Goal: Information Seeking & Learning: Learn about a topic

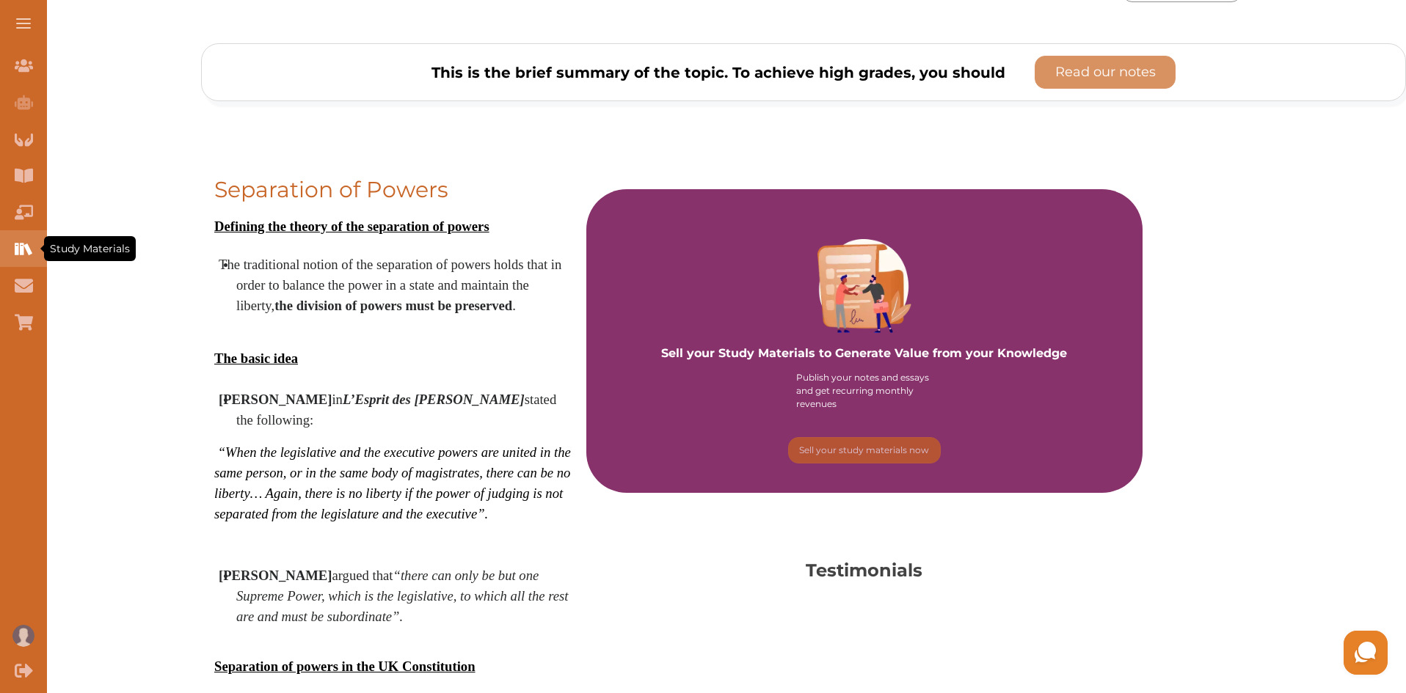
click at [43, 244] on div "Study Materials" at bounding box center [23, 248] width 47 height 37
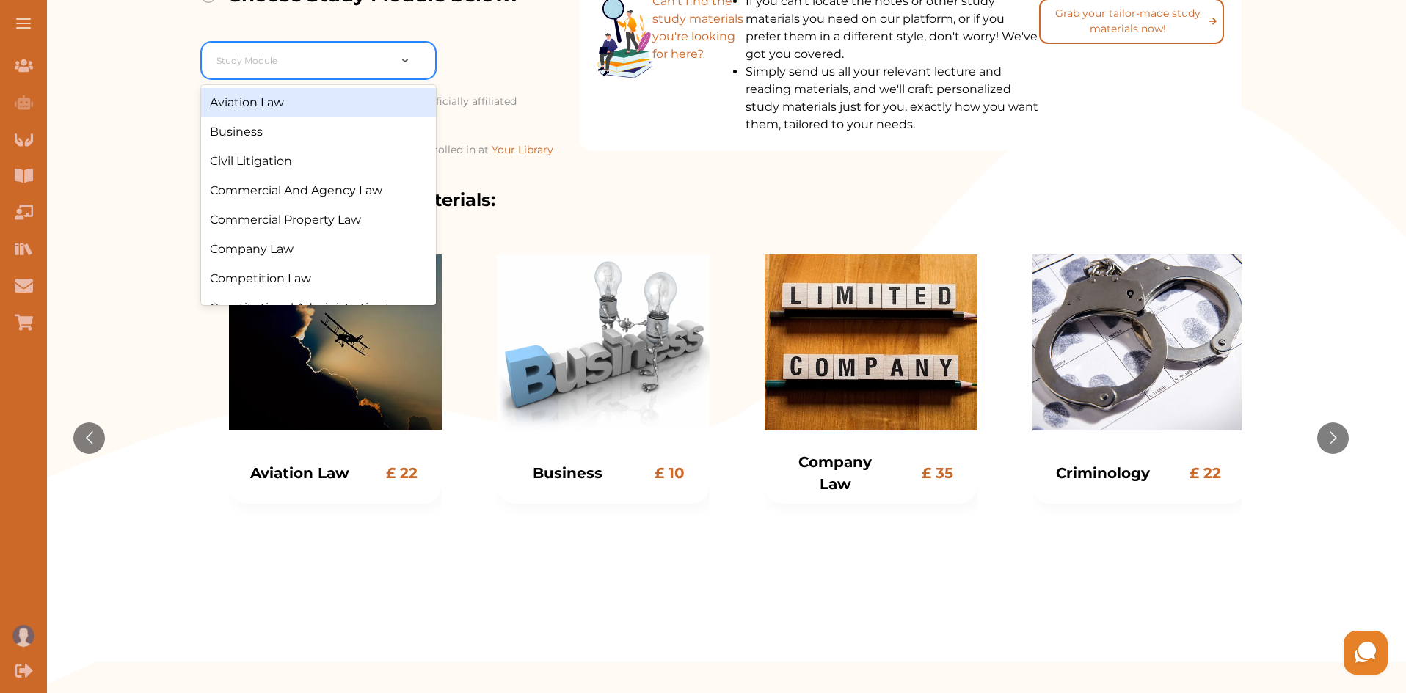
click at [386, 73] on div "Study Module" at bounding box center [302, 61] width 186 height 26
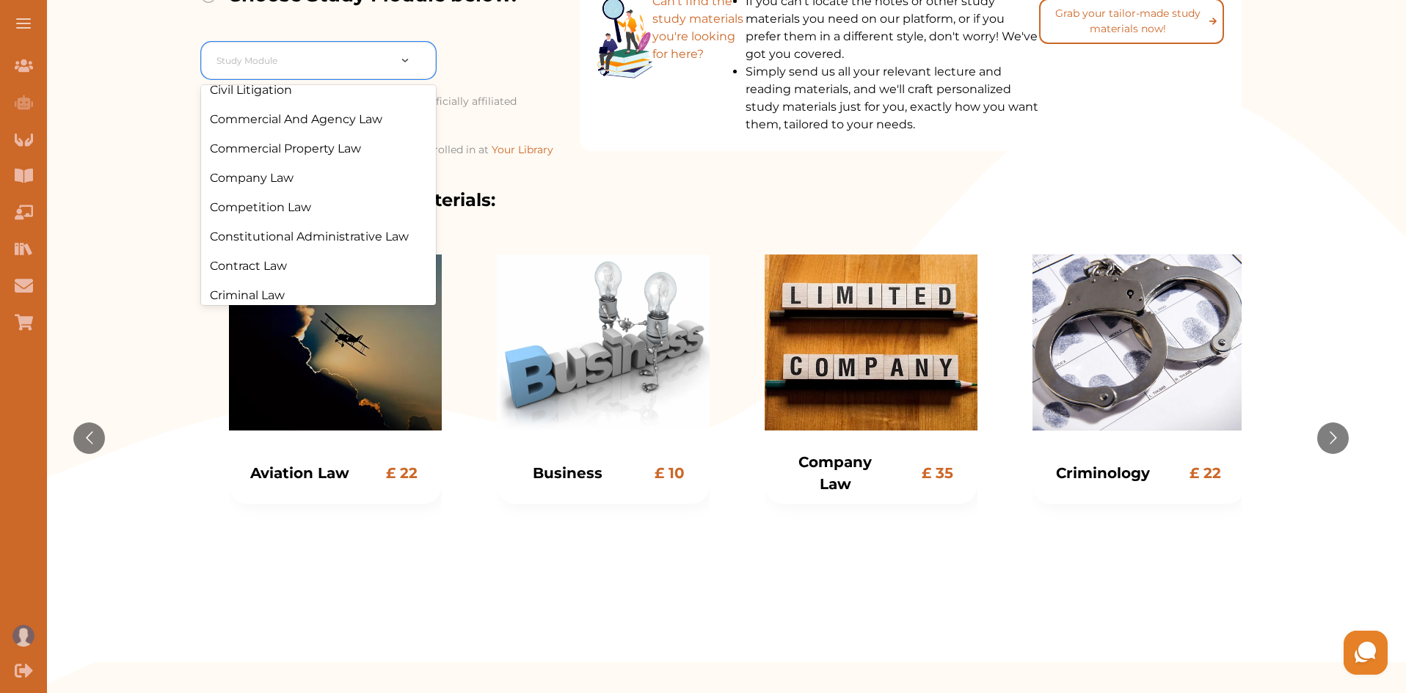
scroll to position [76, 0]
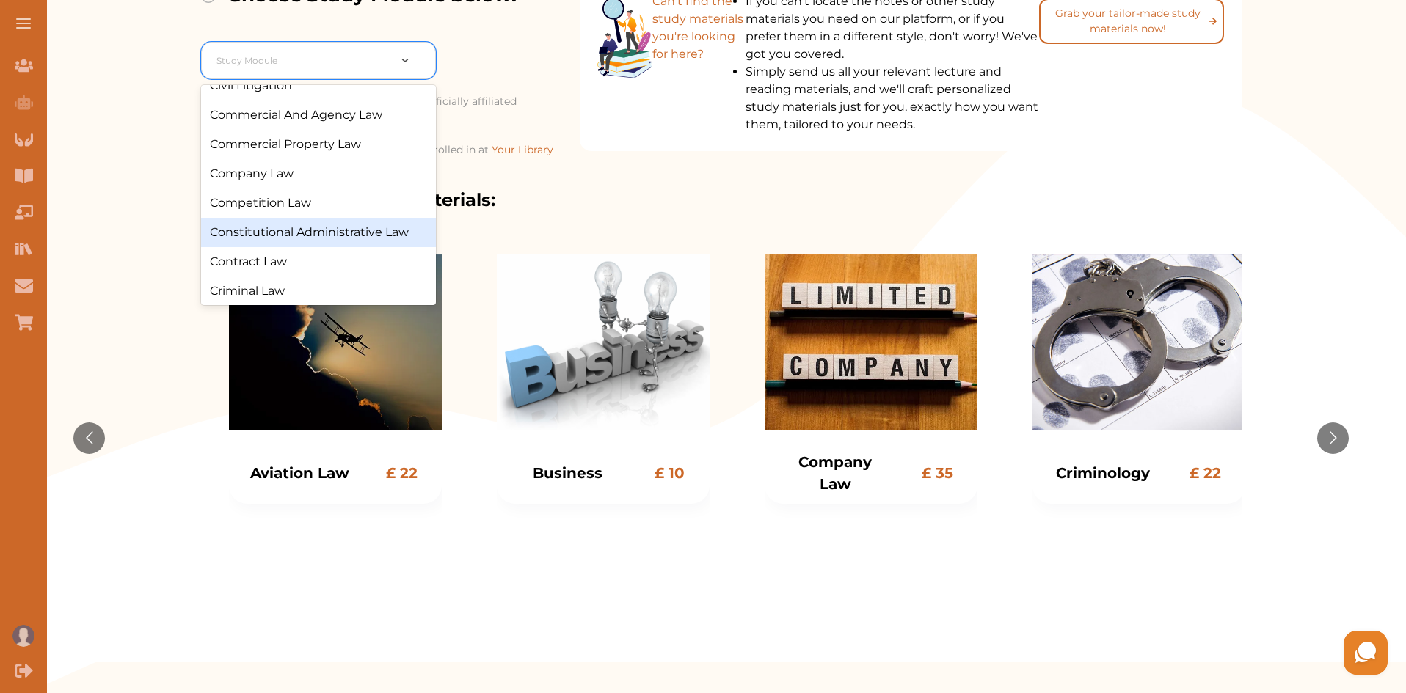
click at [368, 235] on div "Constitutional Administrative Law" at bounding box center [318, 232] width 235 height 29
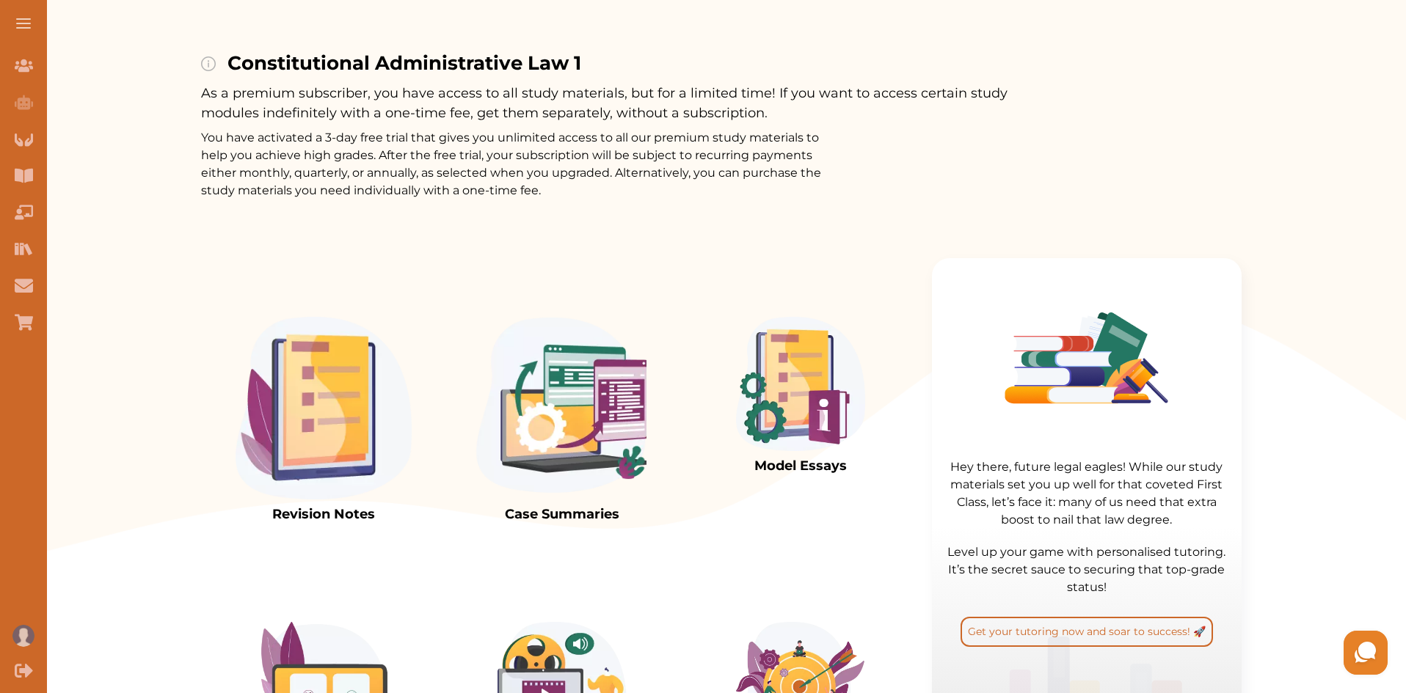
click at [353, 399] on img at bounding box center [324, 408] width 176 height 183
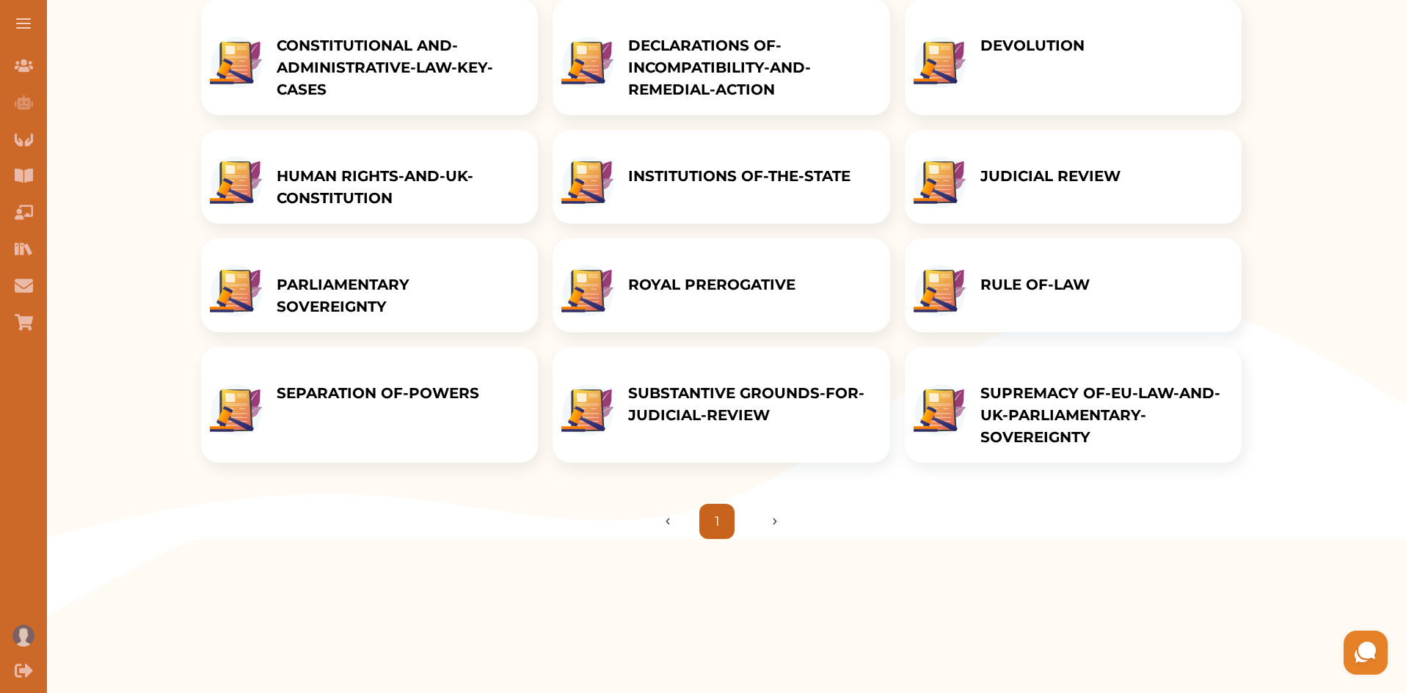
scroll to position [125, 0]
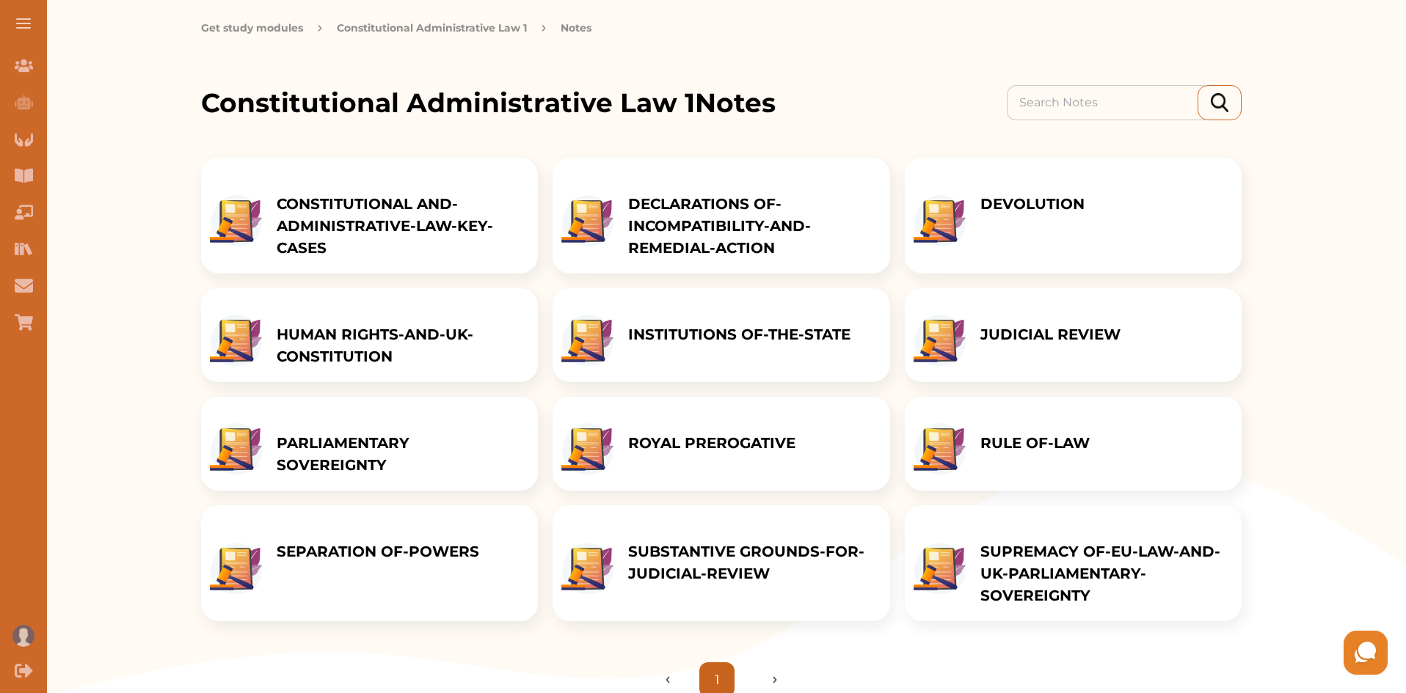
click at [741, 343] on p "INSTITUTIONS OF-THE-STATE" at bounding box center [739, 335] width 222 height 22
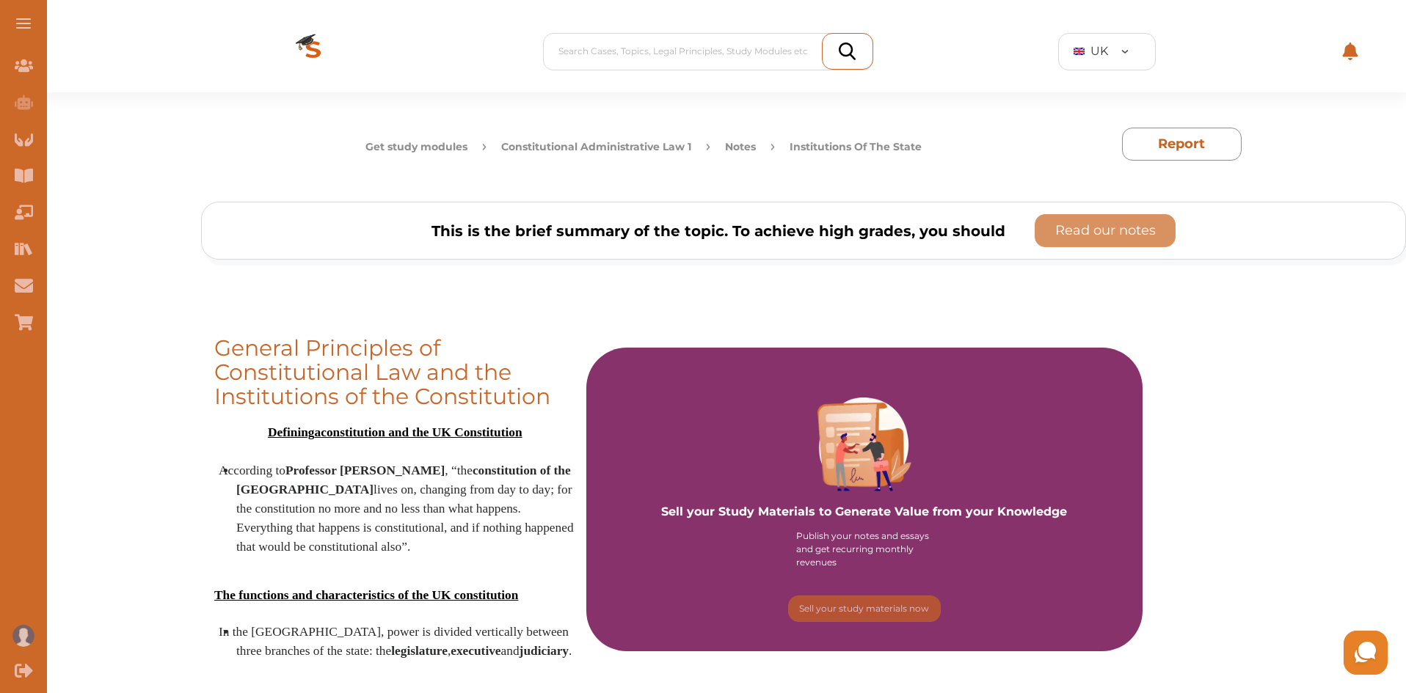
click at [596, 149] on button "Constitutional Administrative Law 1" at bounding box center [596, 146] width 190 height 15
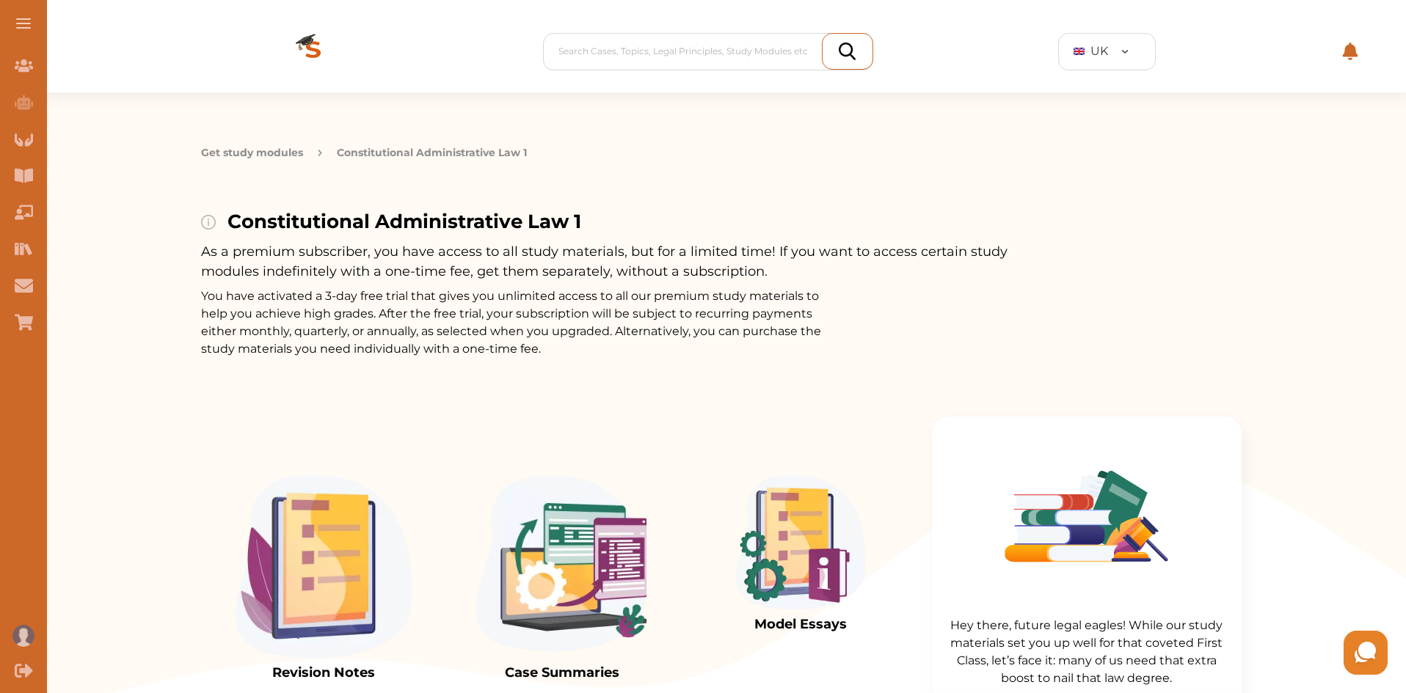
click at [336, 547] on img at bounding box center [324, 566] width 176 height 183
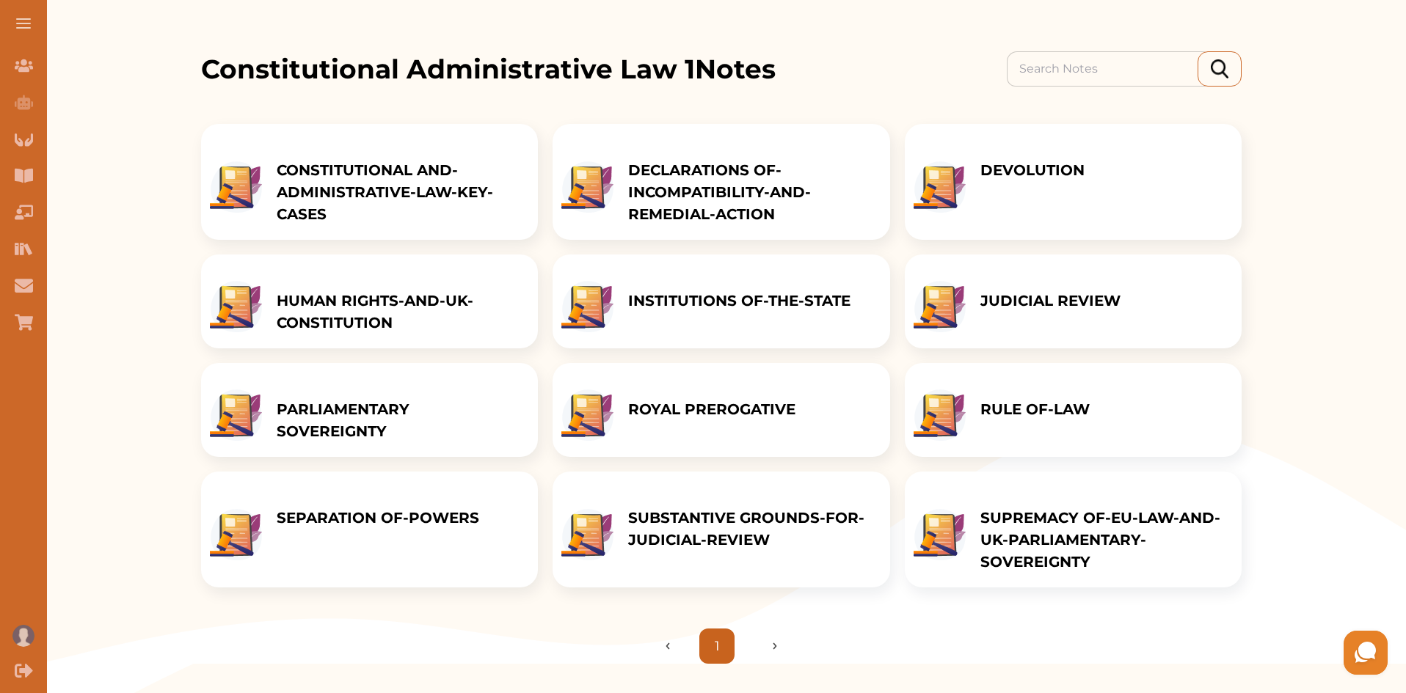
scroll to position [161, 0]
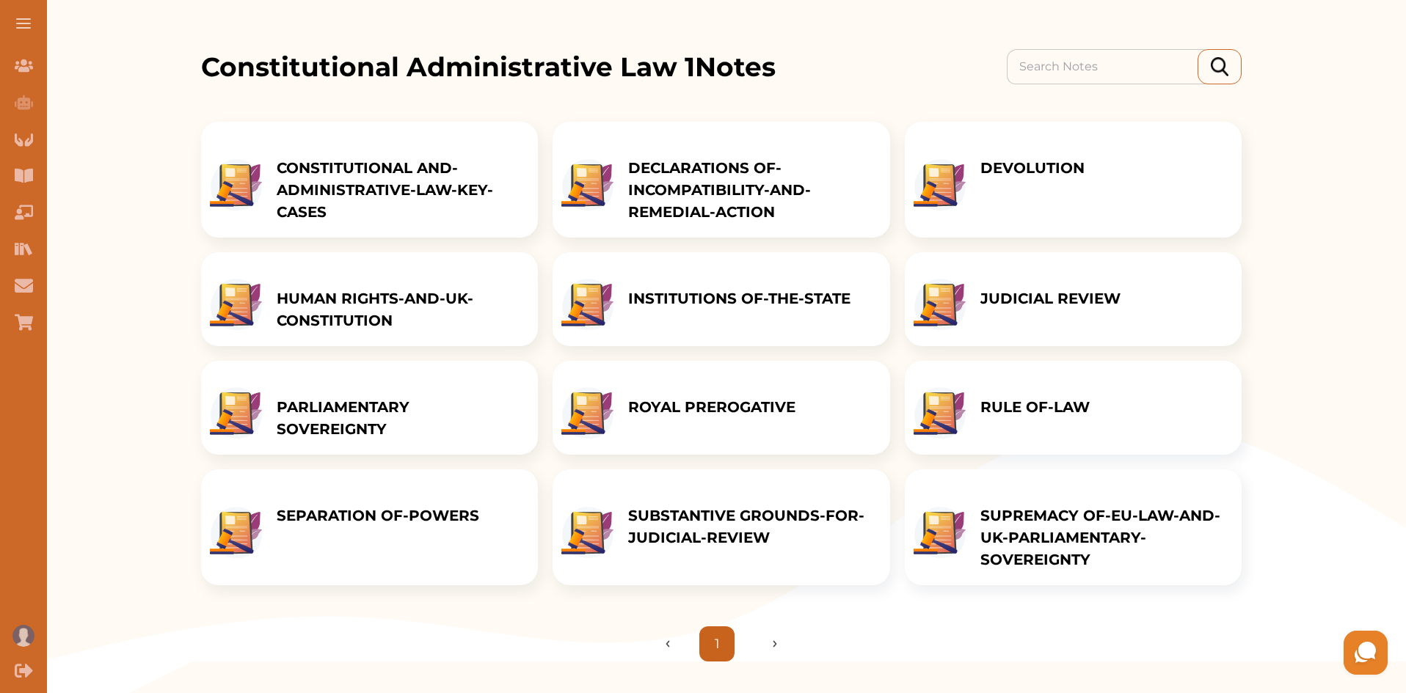
click at [694, 418] on p "ROYAL PREROGATIVE" at bounding box center [711, 407] width 167 height 22
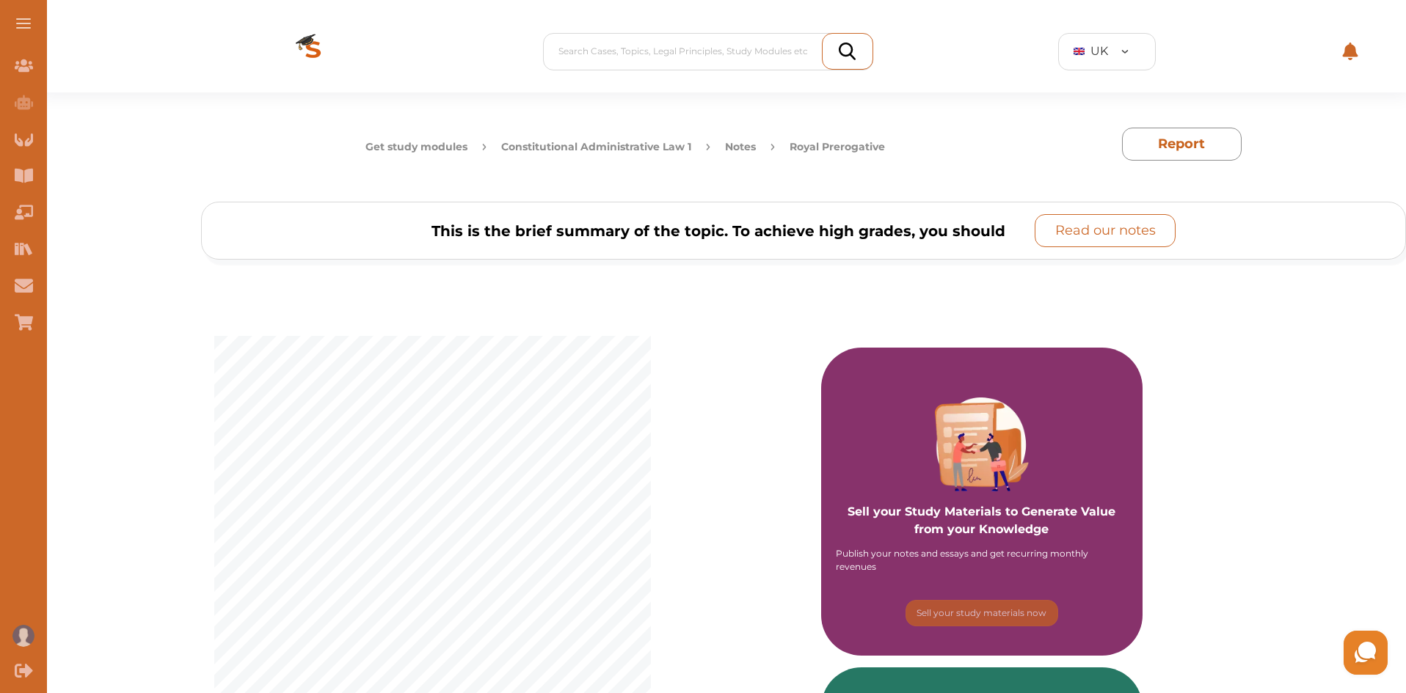
click at [1110, 227] on p "Read our notes" at bounding box center [1105, 231] width 101 height 20
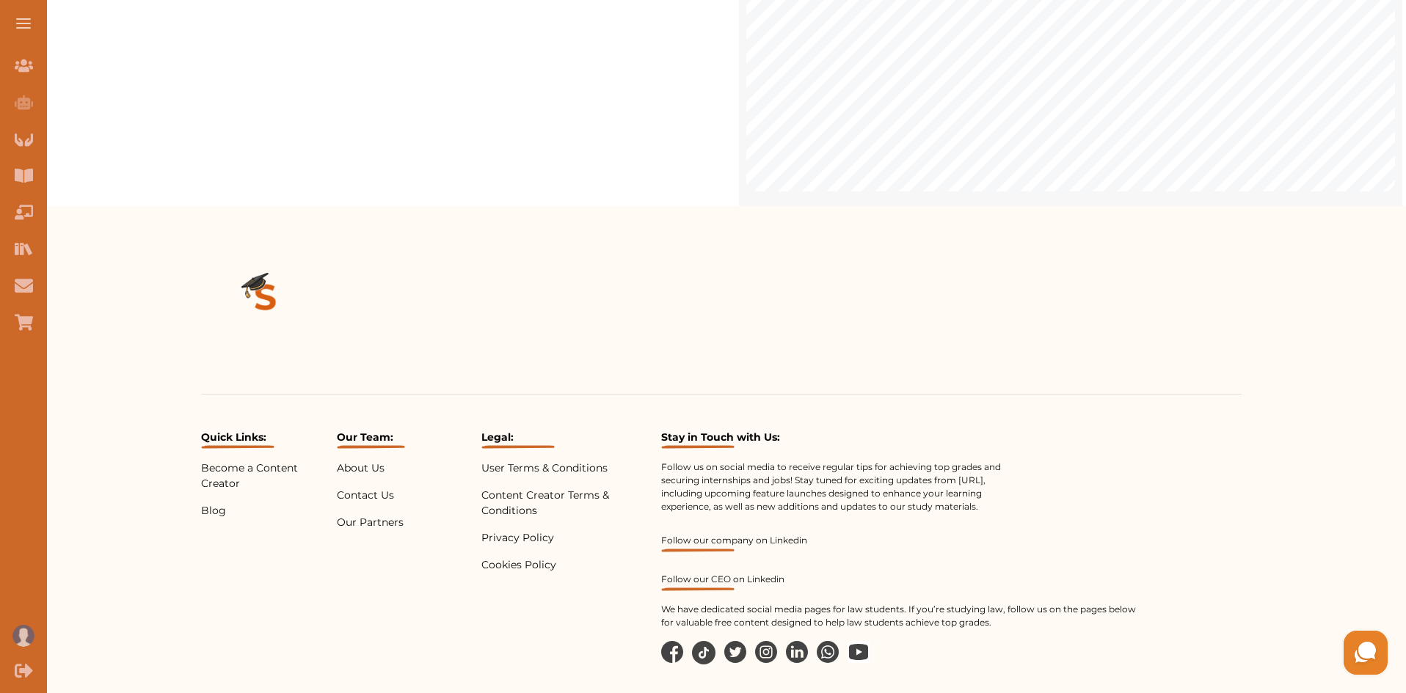
scroll to position [704, 0]
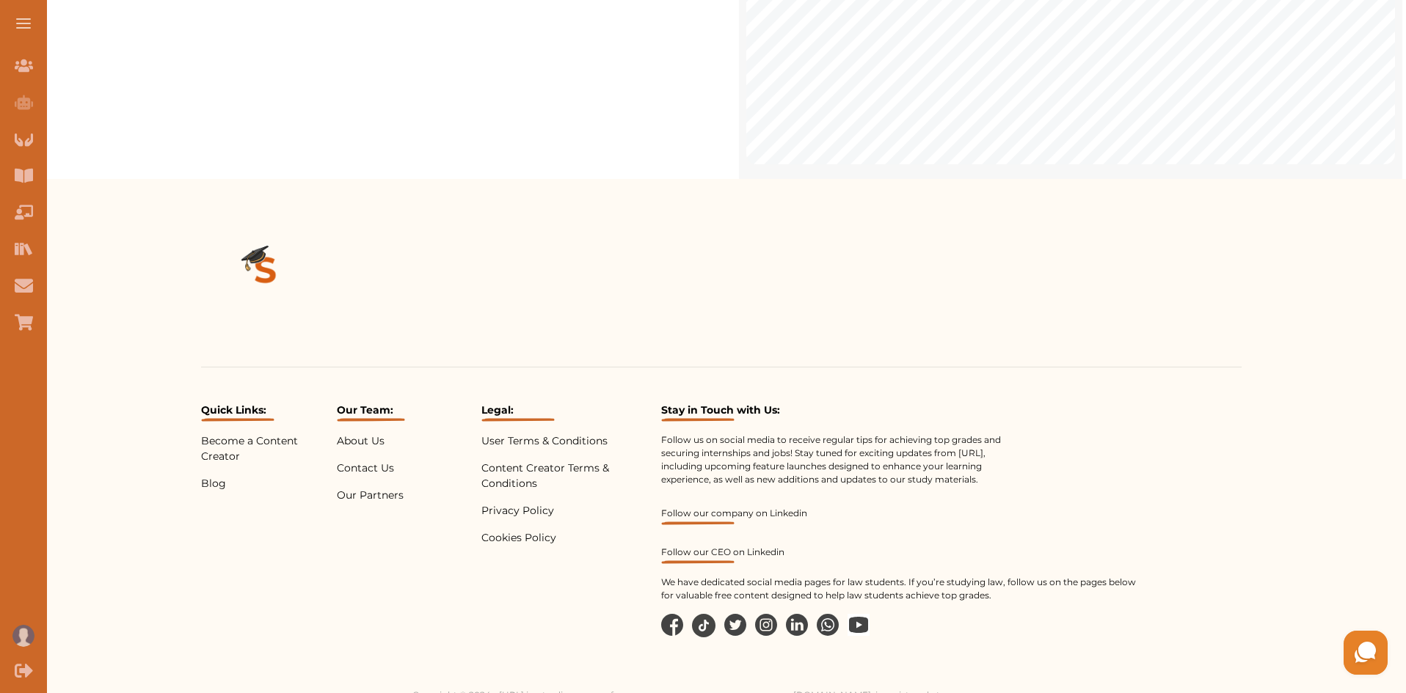
click at [897, 291] on div "Quick Links: Become a Content Creator Blog Our Team: About Us Contact Us Our Pa…" at bounding box center [721, 447] width 1369 height 536
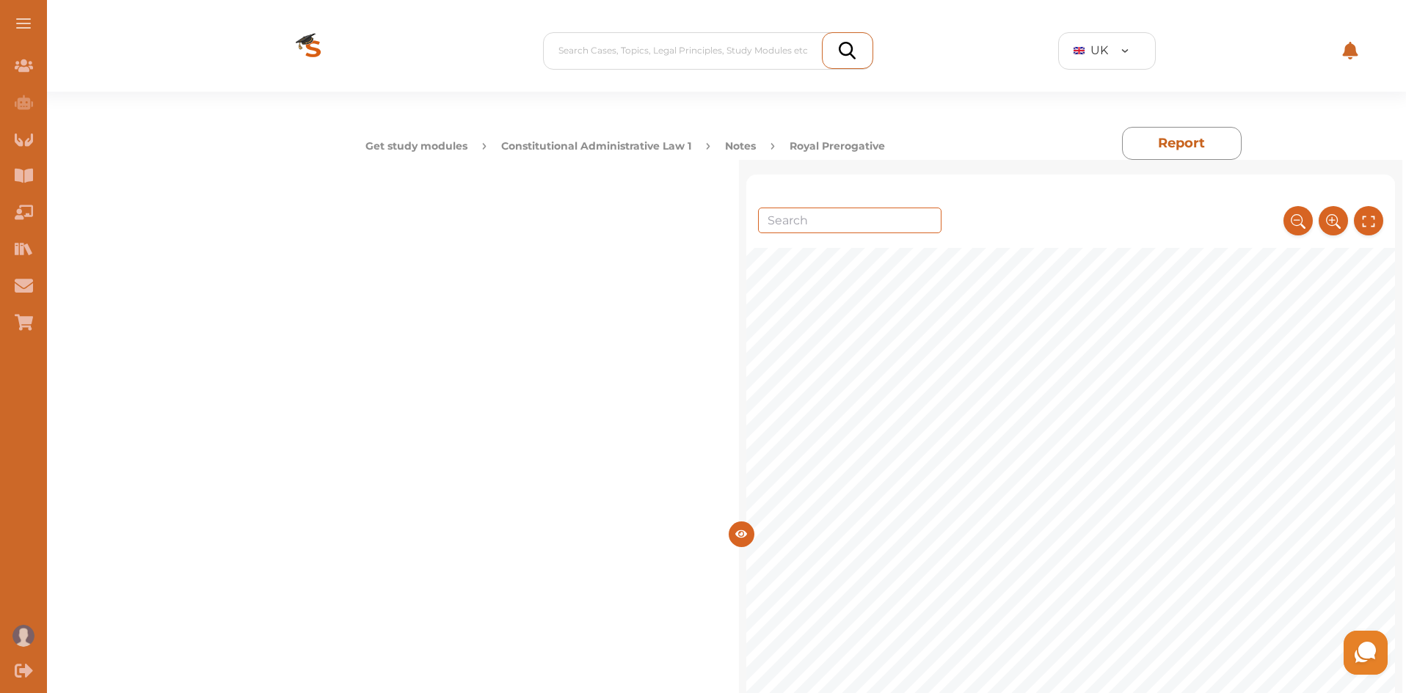
scroll to position [0, 0]
